Goal: Check status: Check status

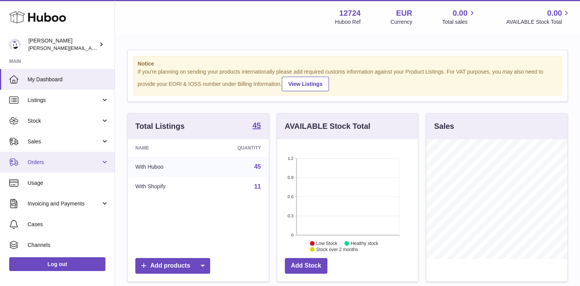
scroll to position [120, 141]
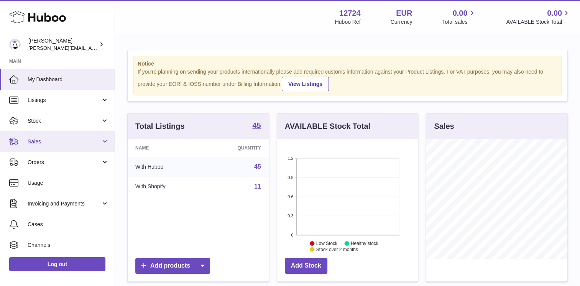
click at [51, 146] on link "Sales" at bounding box center [57, 141] width 115 height 21
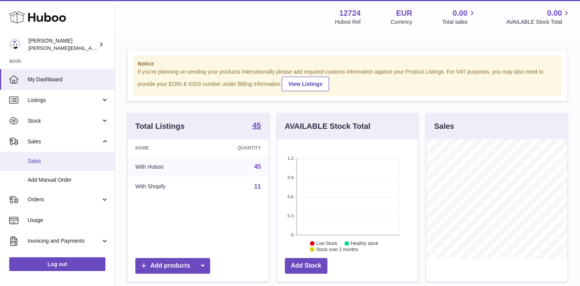
click at [54, 163] on span "Sales" at bounding box center [68, 161] width 81 height 7
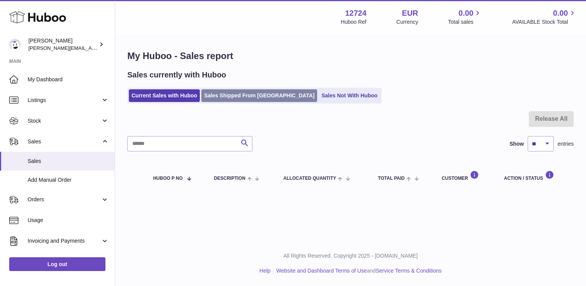
click at [238, 96] on link "Sales Shipped From [GEOGRAPHIC_DATA]" at bounding box center [259, 95] width 116 height 13
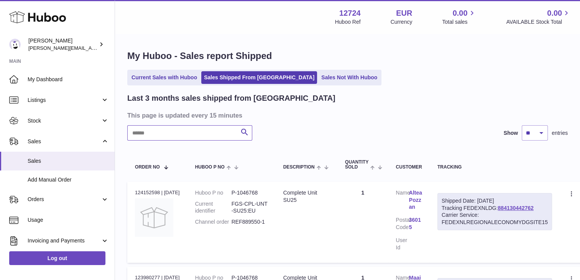
click at [202, 131] on input "text" at bounding box center [189, 132] width 125 height 15
type input "*******"
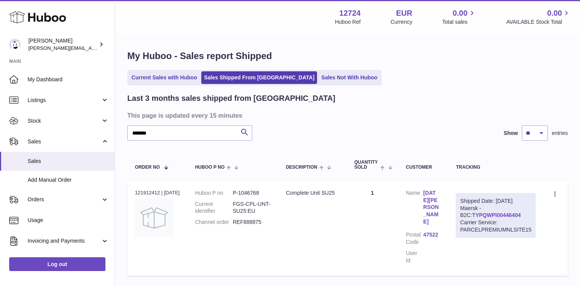
click at [485, 216] on link "TYPQWPI00446404" at bounding box center [496, 215] width 49 height 6
